Goal: Navigation & Orientation: Find specific page/section

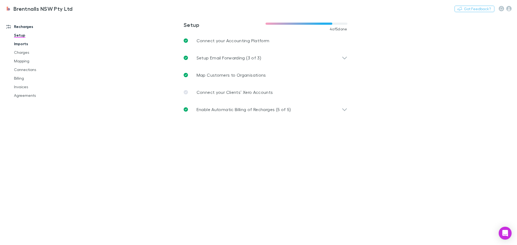
click at [19, 43] on link "Imports" at bounding box center [41, 44] width 64 height 9
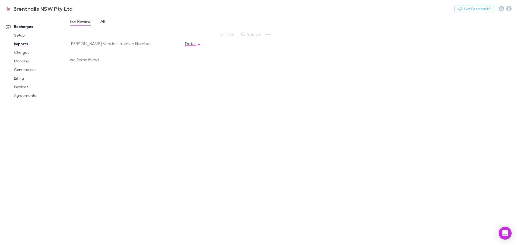
click at [100, 21] on link "All" at bounding box center [102, 22] width 5 height 9
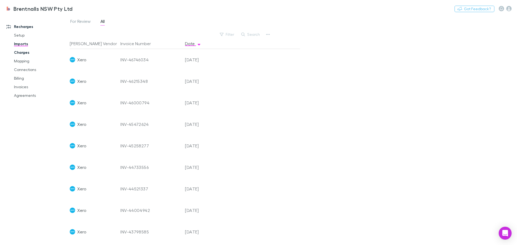
click at [16, 49] on link "Charges" at bounding box center [41, 52] width 64 height 9
